Goal: Task Accomplishment & Management: Manage account settings

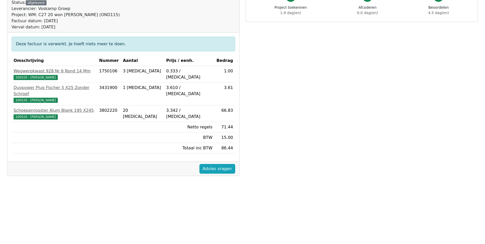
scroll to position [77, 0]
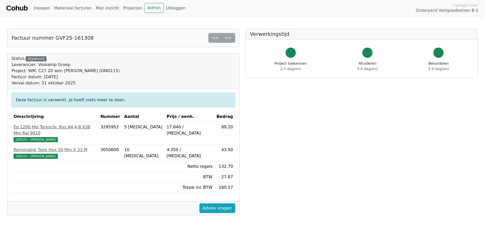
click at [42, 137] on span "200520 - [PERSON_NAME]" at bounding box center [36, 139] width 44 height 5
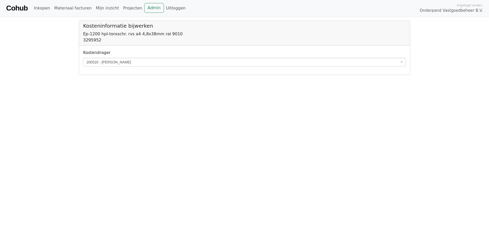
click at [148, 58] on span "200520 - [PERSON_NAME]" at bounding box center [244, 62] width 323 height 9
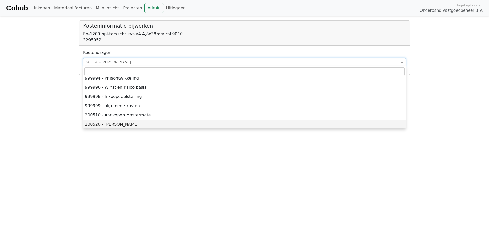
scroll to position [2031, 0]
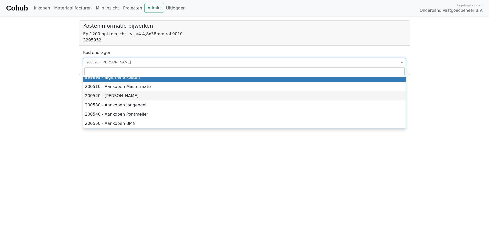
click at [98, 62] on span "200520 - [PERSON_NAME]" at bounding box center [242, 62] width 313 height 5
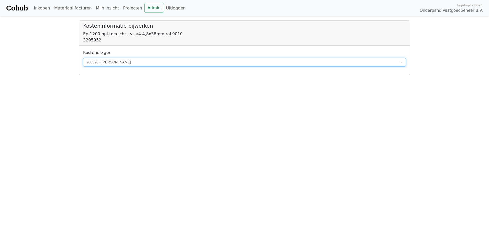
click at [99, 63] on span "200520 - [PERSON_NAME]" at bounding box center [242, 62] width 313 height 5
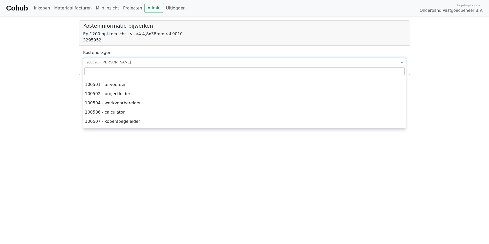
scroll to position [2018, 0]
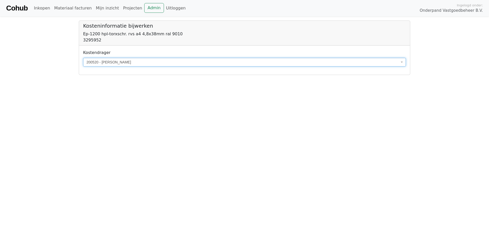
click at [98, 64] on span "200520 - [PERSON_NAME]" at bounding box center [242, 62] width 313 height 5
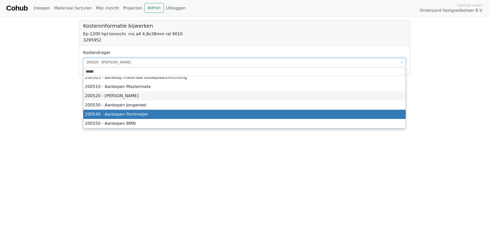
scroll to position [0, 0]
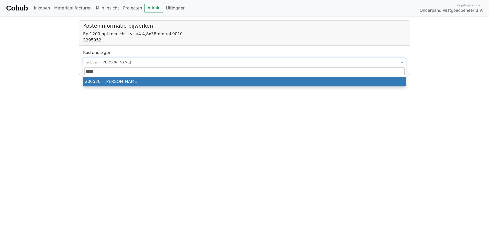
drag, startPoint x: 111, startPoint y: 71, endPoint x: 112, endPoint y: 73, distance: 2.6
click at [111, 71] on input "*****" at bounding box center [244, 71] width 320 height 9
drag, startPoint x: 99, startPoint y: 72, endPoint x: 88, endPoint y: 72, distance: 10.7
click at [88, 72] on input "*****" at bounding box center [244, 71] width 320 height 9
type input "*"
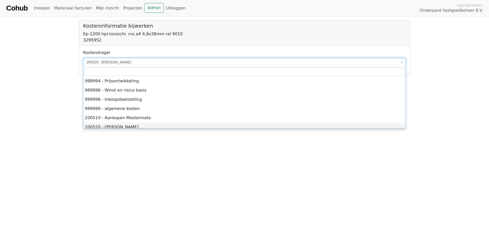
scroll to position [2006, 0]
